Goal: Task Accomplishment & Management: Manage account settings

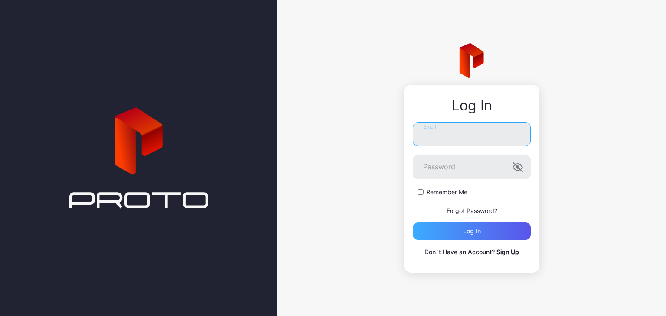
type input "**********"
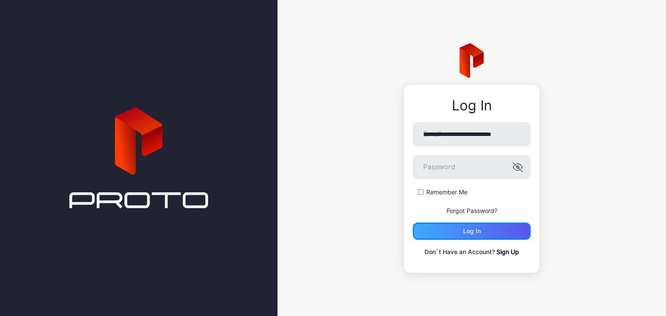
click at [482, 226] on div "Log in" at bounding box center [472, 231] width 118 height 17
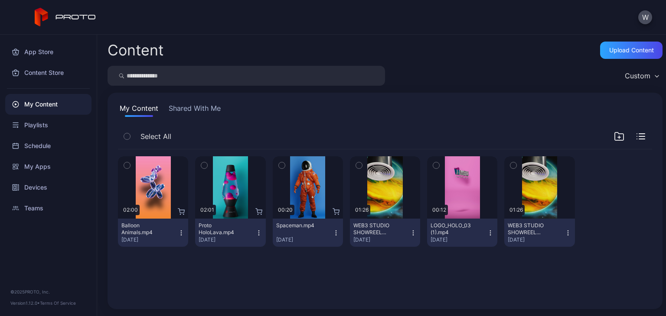
click at [631, 79] on div "Custom" at bounding box center [638, 76] width 26 height 9
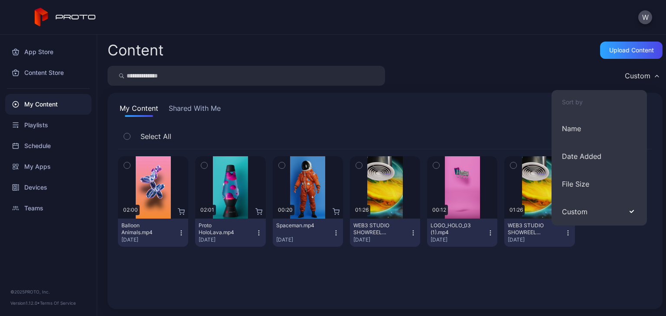
click at [632, 72] on div "Custom" at bounding box center [638, 76] width 26 height 9
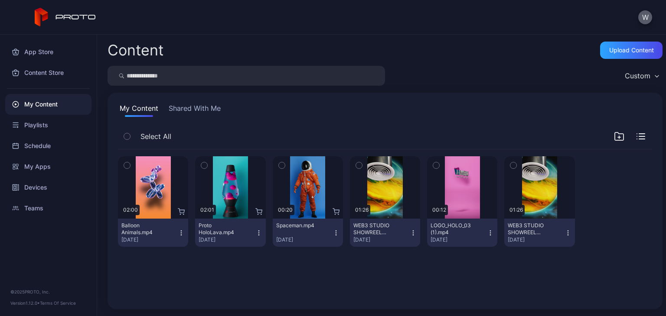
click at [641, 15] on button "W" at bounding box center [645, 17] width 14 height 14
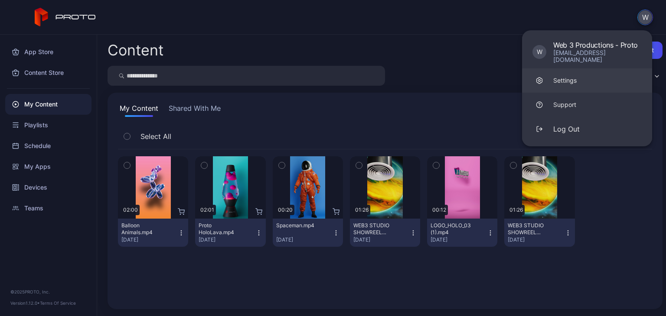
click at [594, 73] on link "Settings" at bounding box center [587, 80] width 130 height 24
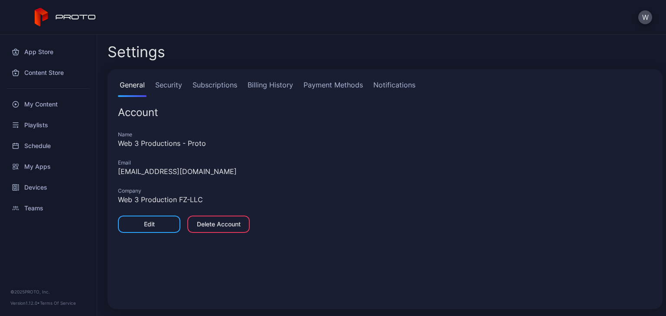
click at [263, 87] on link "Billing History" at bounding box center [270, 88] width 49 height 17
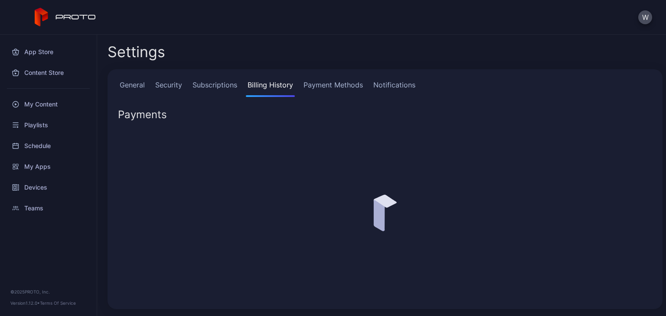
click at [231, 85] on link "Subscriptions" at bounding box center [215, 88] width 48 height 17
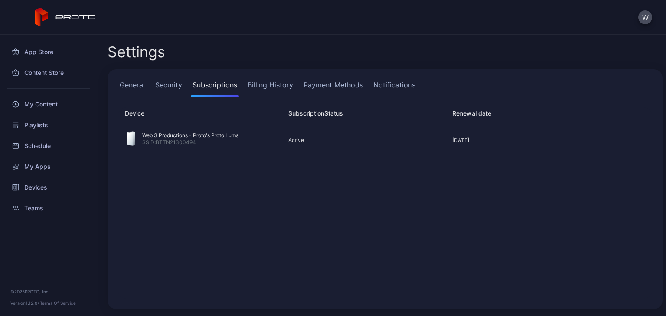
click at [275, 80] on link "Billing History" at bounding box center [270, 88] width 49 height 17
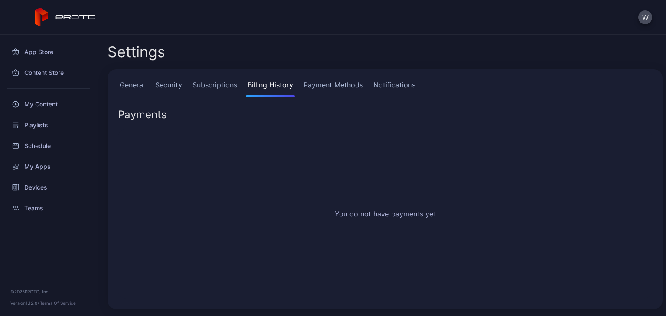
click at [338, 82] on link "Payment Methods" at bounding box center [333, 88] width 63 height 17
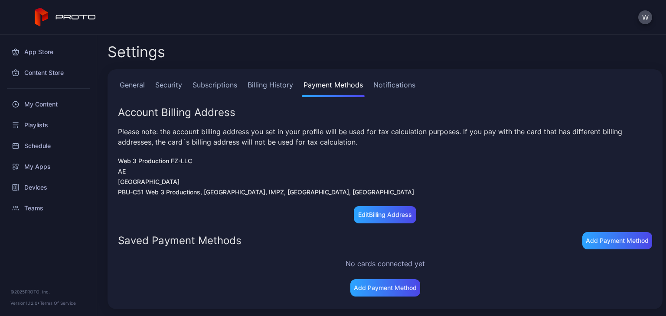
click at [279, 86] on link "Billing History" at bounding box center [270, 88] width 49 height 17
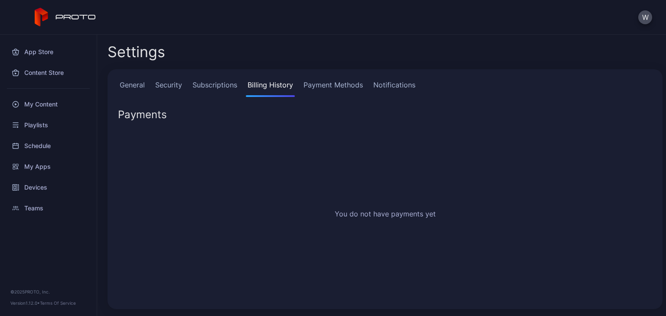
click at [224, 87] on link "Subscriptions" at bounding box center [215, 88] width 48 height 17
